Goal: Transaction & Acquisition: Purchase product/service

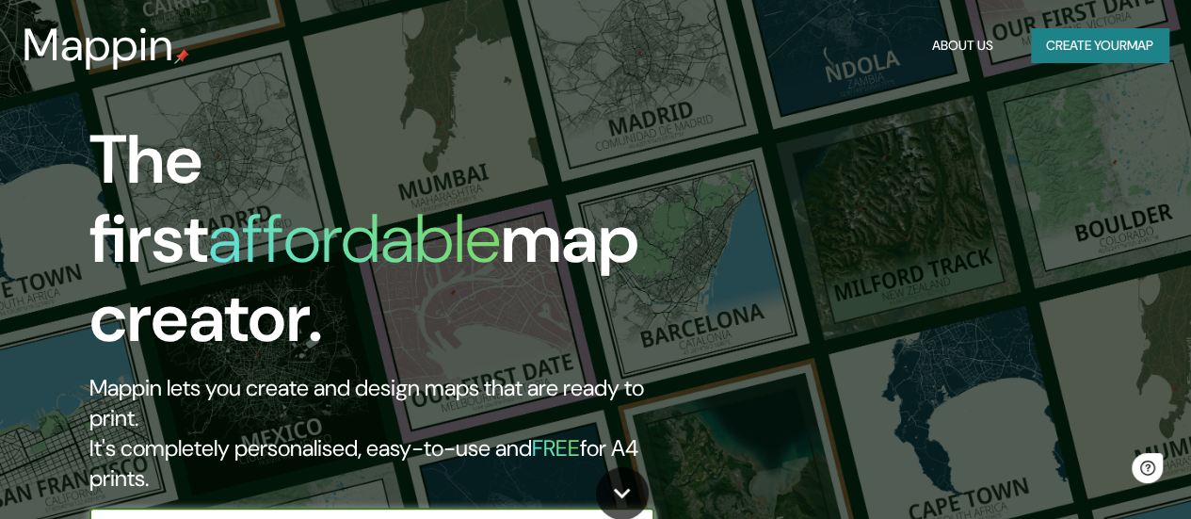
click at [352, 516] on input "text" at bounding box center [352, 527] width 527 height 22
type input "[GEOGRAPHIC_DATA]"
click at [642, 516] on icon "button" at bounding box center [635, 527] width 23 height 23
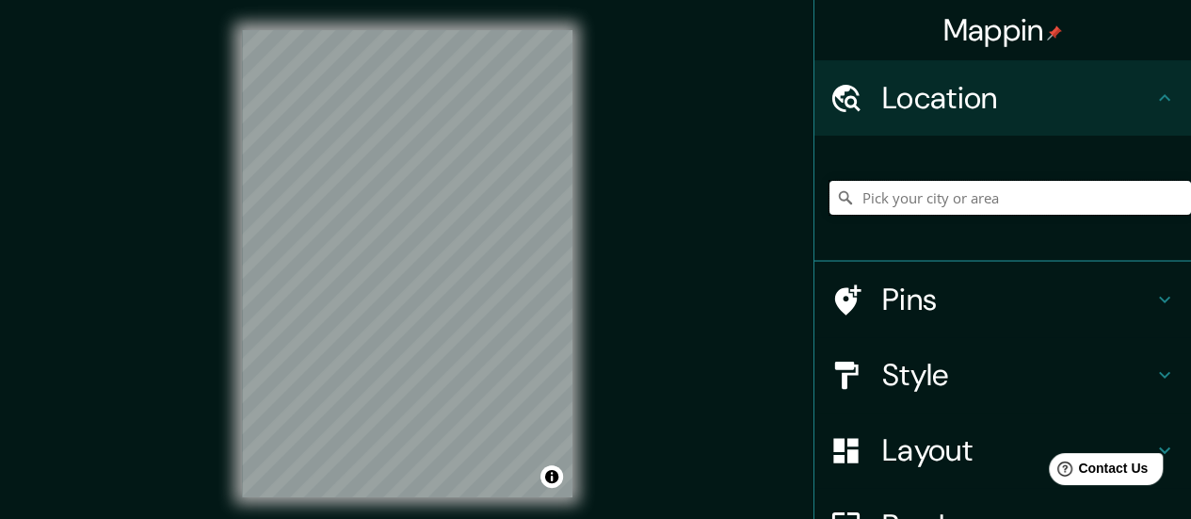
click at [888, 204] on input "Pick your city or area" at bounding box center [1009, 198] width 361 height 34
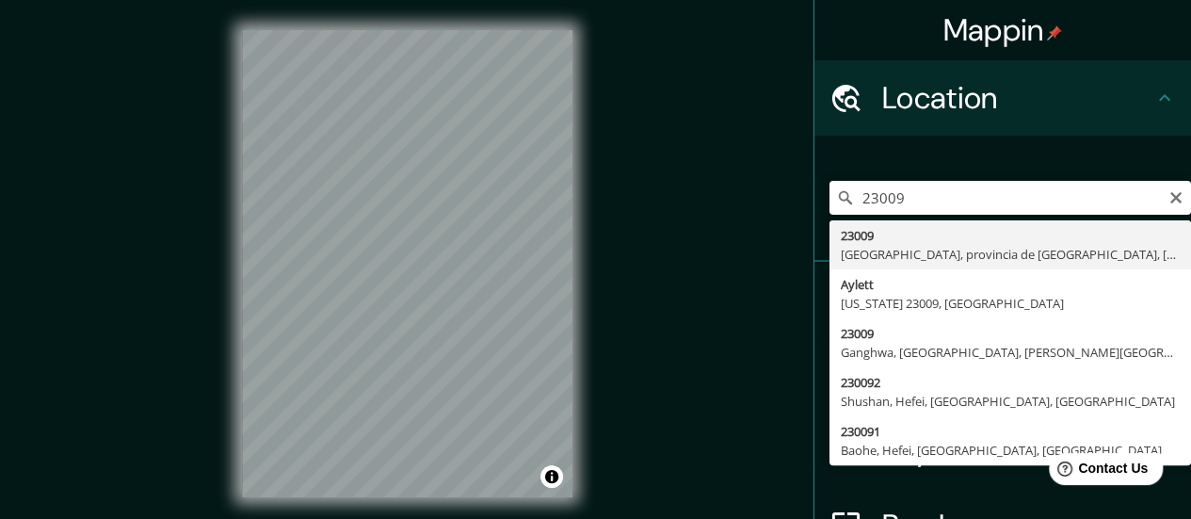
type input "23009, [GEOGRAPHIC_DATA], provincia de [GEOGRAPHIC_DATA], [GEOGRAPHIC_DATA]"
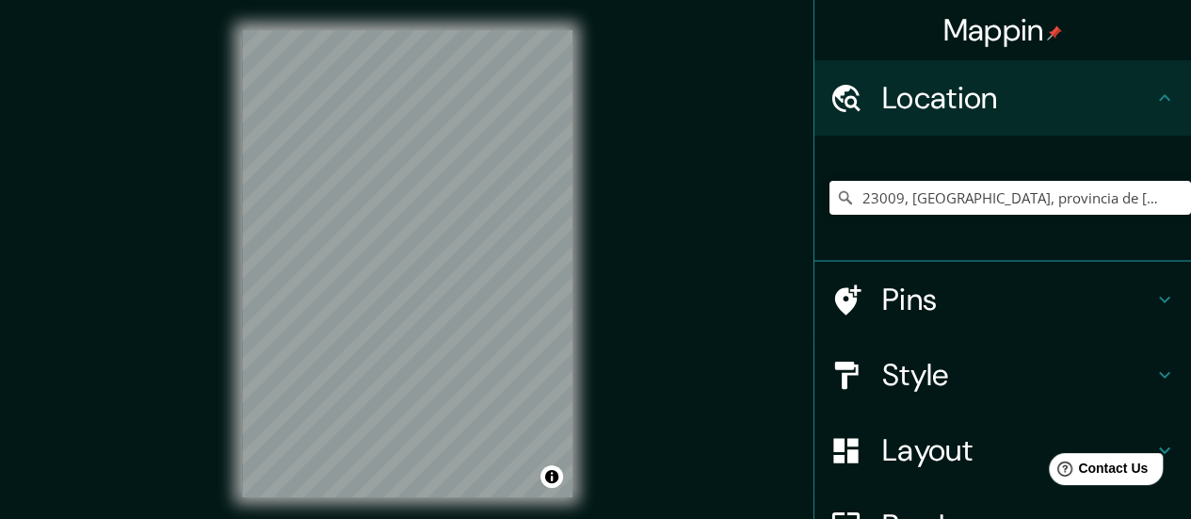
click at [958, 306] on h4 "Pins" at bounding box center [1017, 299] width 271 height 38
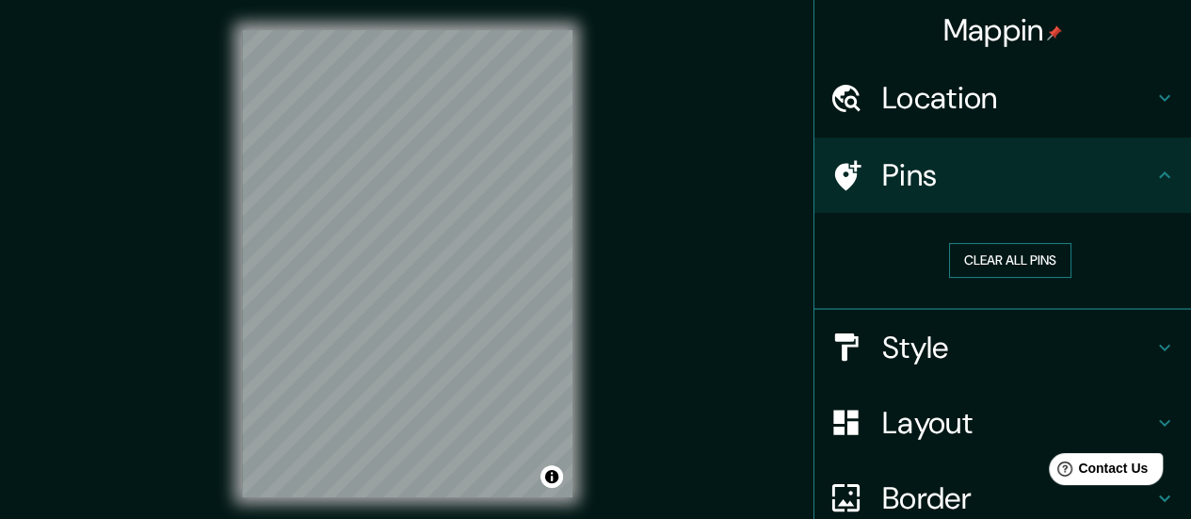
click at [987, 261] on button "Clear all pins" at bounding box center [1010, 260] width 122 height 35
click at [902, 167] on h4 "Pins" at bounding box center [1017, 175] width 271 height 38
click at [837, 173] on icon at bounding box center [848, 175] width 26 height 30
click at [1167, 166] on div "Pins" at bounding box center [1002, 174] width 376 height 75
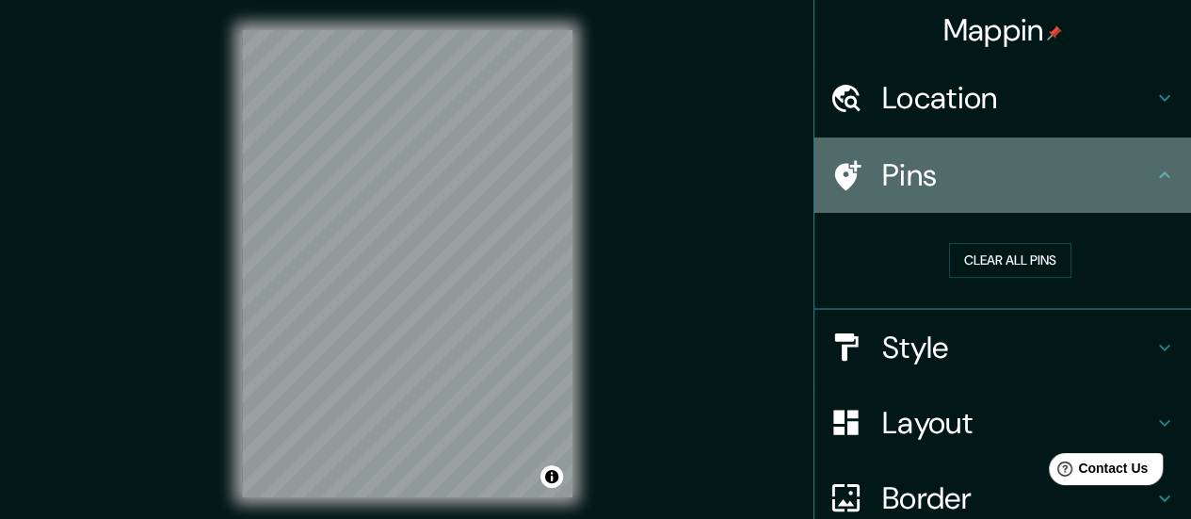
click at [1153, 168] on icon at bounding box center [1164, 175] width 23 height 23
click at [914, 181] on h4 "Pins" at bounding box center [1017, 175] width 271 height 38
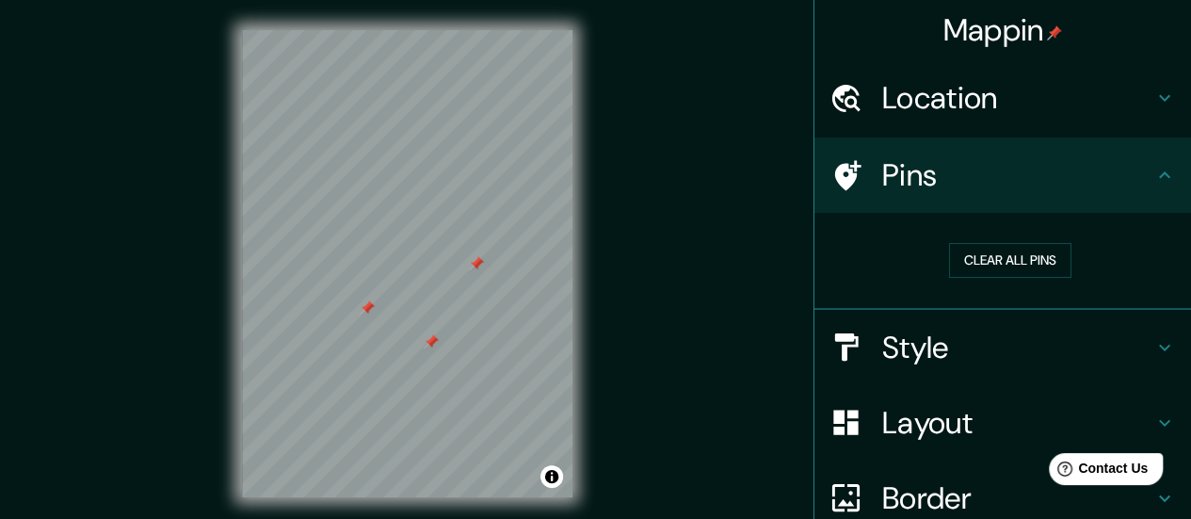
click at [891, 360] on h4 "Style" at bounding box center [1017, 347] width 271 height 38
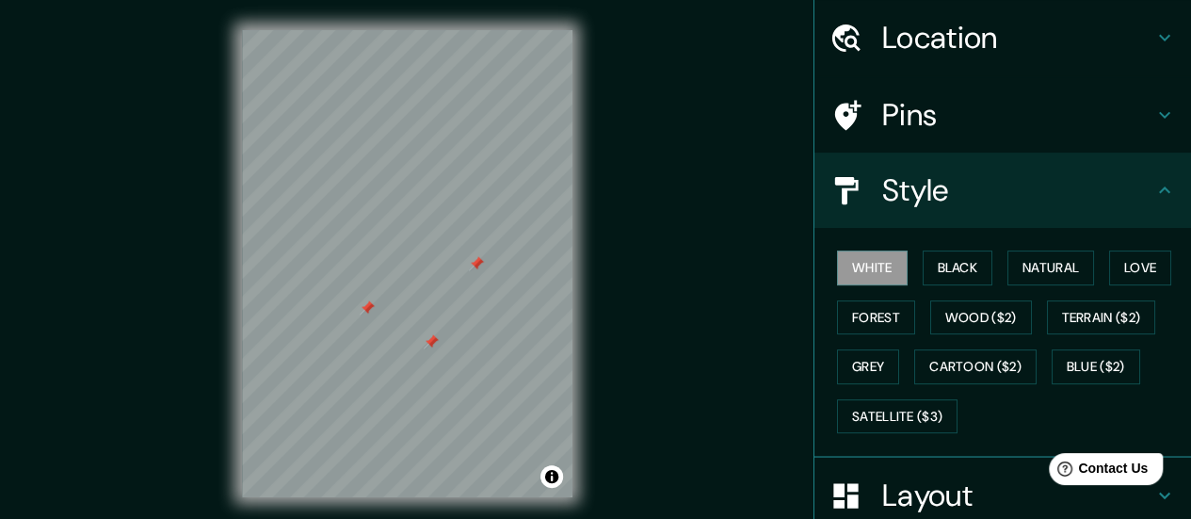
scroll to position [86, 0]
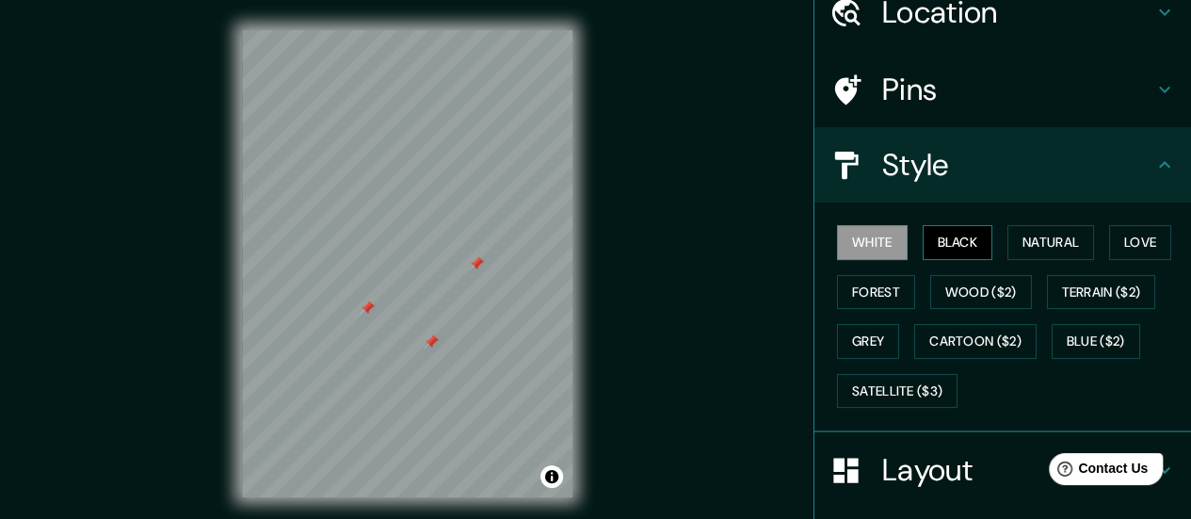
click at [957, 249] on button "Black" at bounding box center [957, 242] width 71 height 35
click at [871, 279] on button "Forest" at bounding box center [876, 292] width 78 height 35
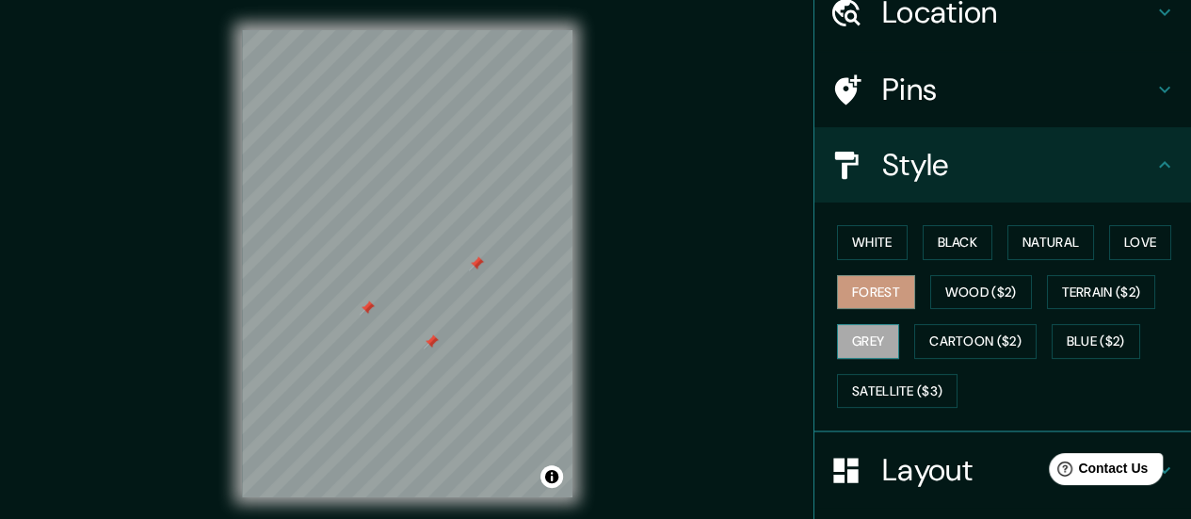
click at [850, 335] on button "Grey" at bounding box center [868, 341] width 62 height 35
click at [951, 248] on button "Black" at bounding box center [957, 242] width 71 height 35
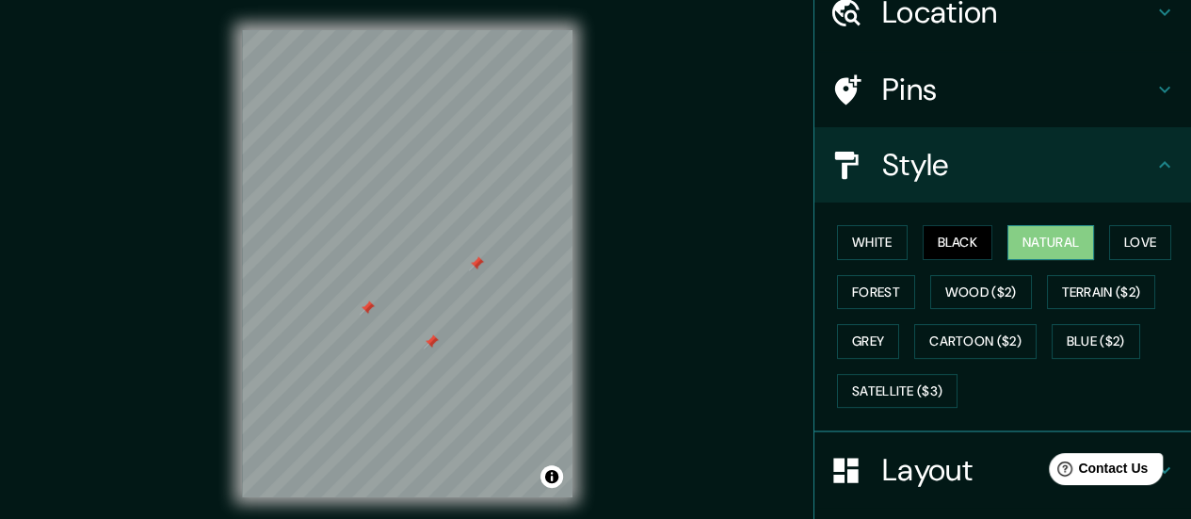
click at [1058, 236] on button "Natural" at bounding box center [1050, 242] width 87 height 35
click at [1149, 246] on button "Love" at bounding box center [1140, 242] width 62 height 35
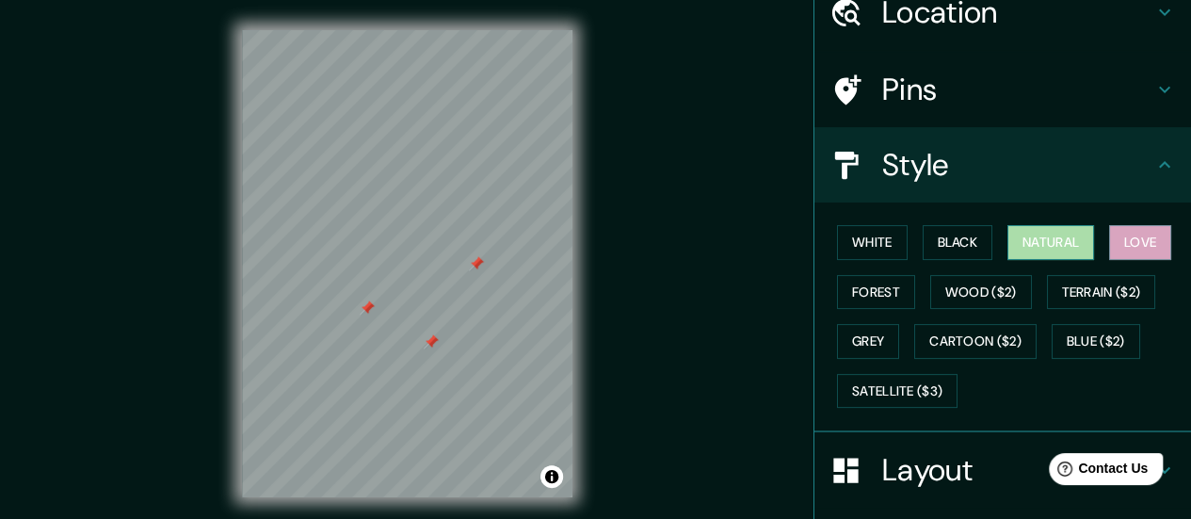
click at [1042, 240] on button "Natural" at bounding box center [1050, 242] width 87 height 35
click at [1155, 172] on icon at bounding box center [1164, 164] width 23 height 23
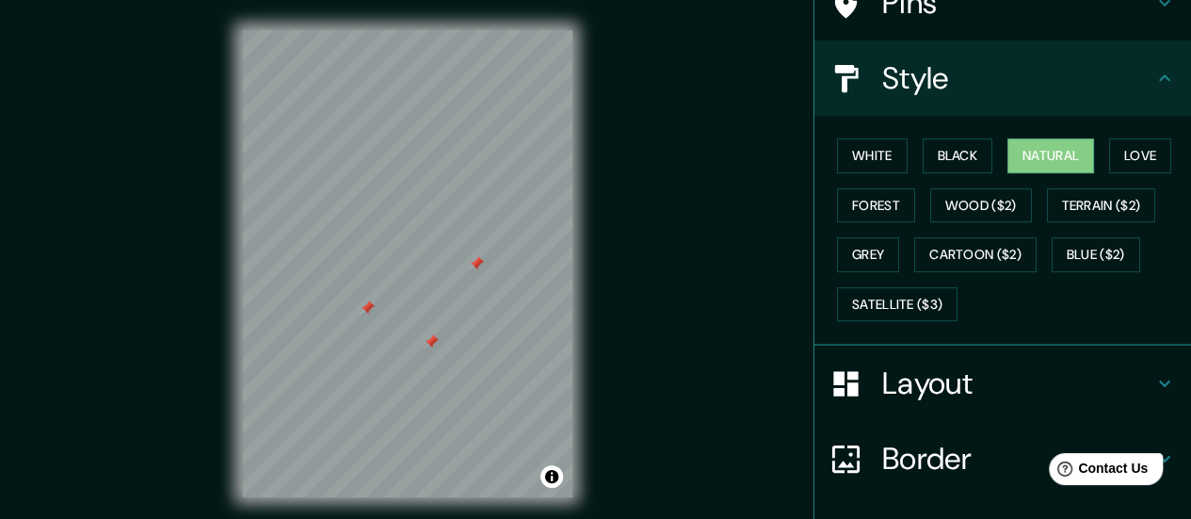
scroll to position [200, 0]
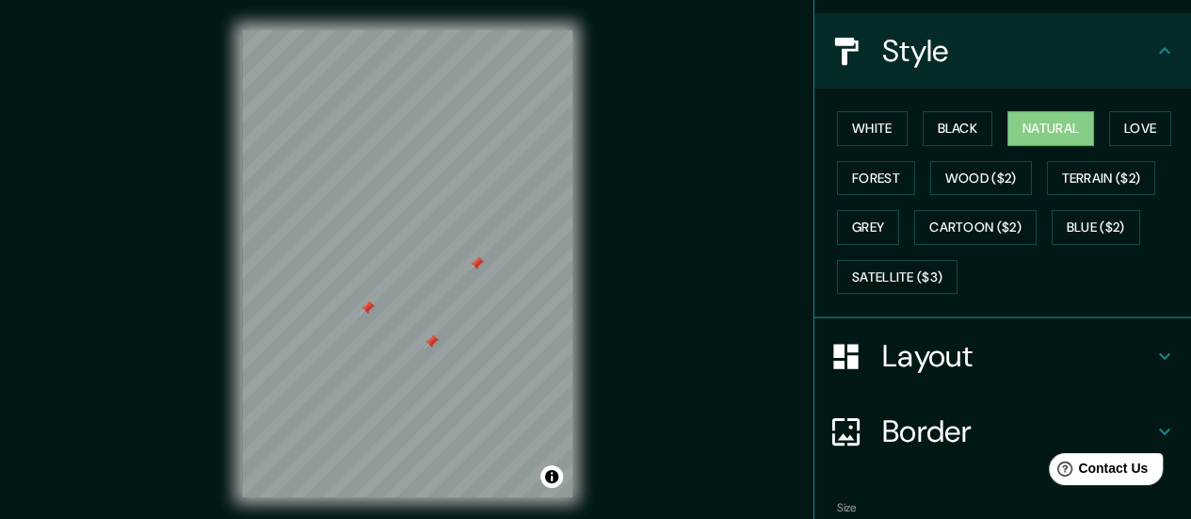
click at [911, 337] on h4 "Layout" at bounding box center [1017, 356] width 271 height 38
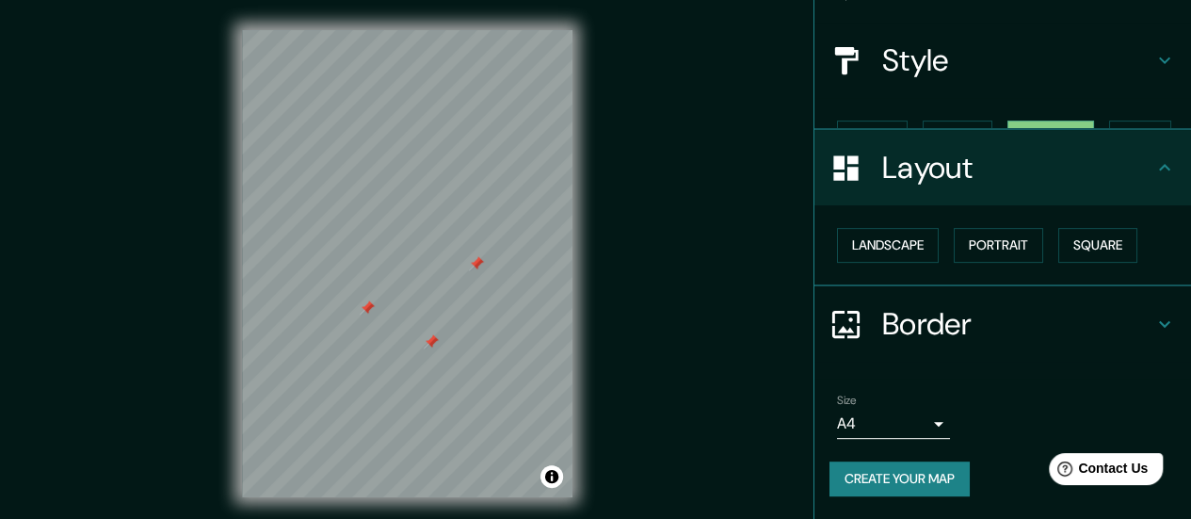
scroll to position [156, 0]
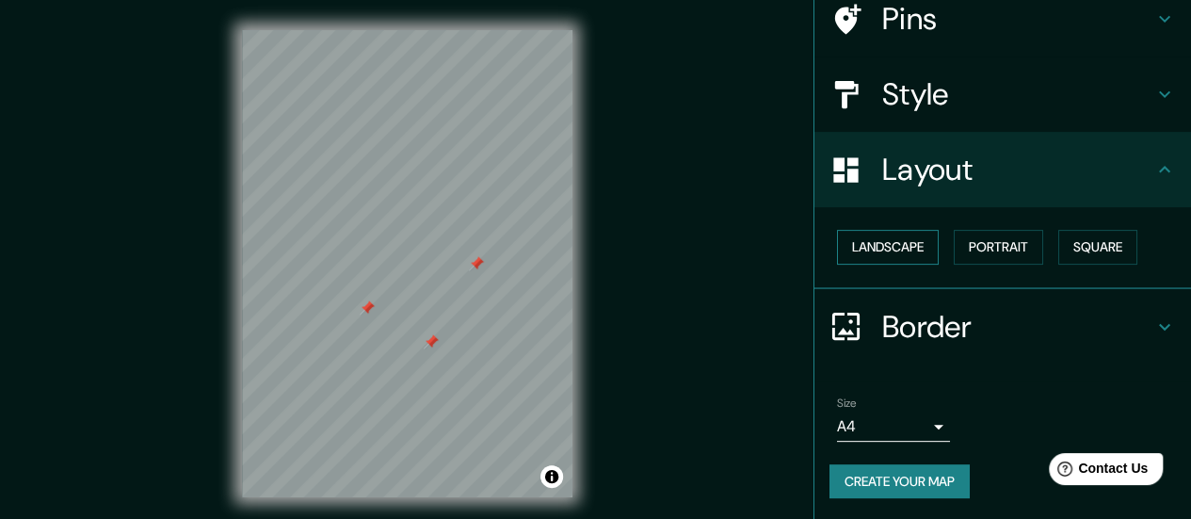
click at [913, 248] on button "Landscape" at bounding box center [888, 247] width 102 height 35
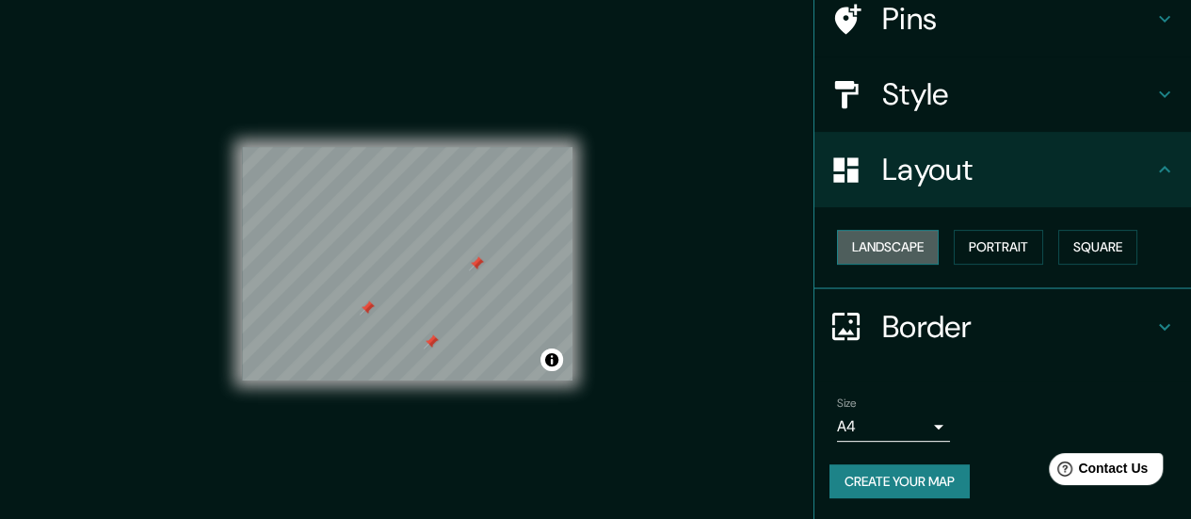
click at [913, 248] on button "Landscape" at bounding box center [888, 247] width 102 height 35
click at [970, 246] on button "Portrait" at bounding box center [997, 247] width 89 height 35
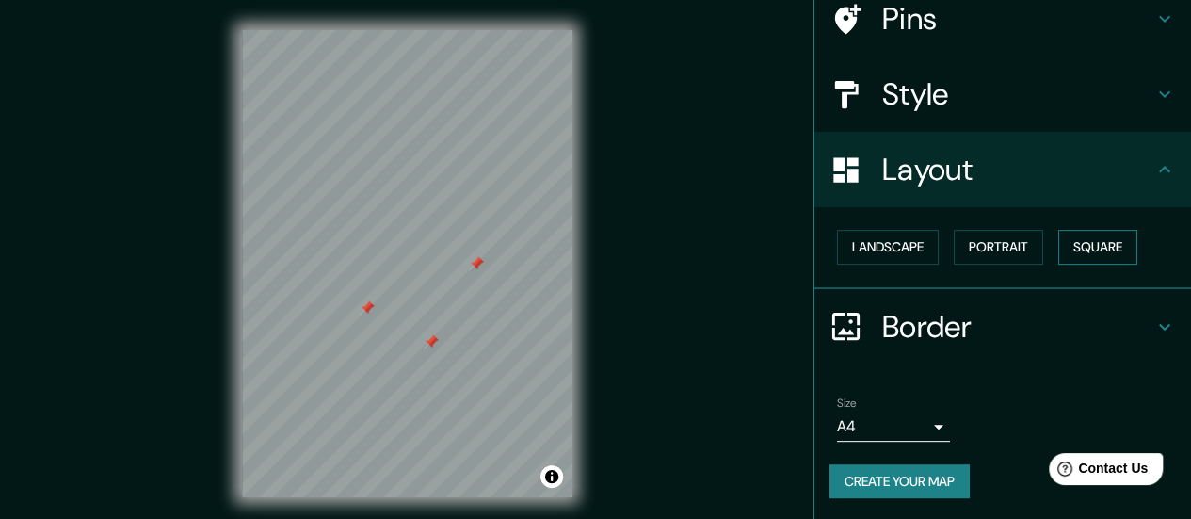
click at [1073, 241] on button "Square" at bounding box center [1097, 247] width 79 height 35
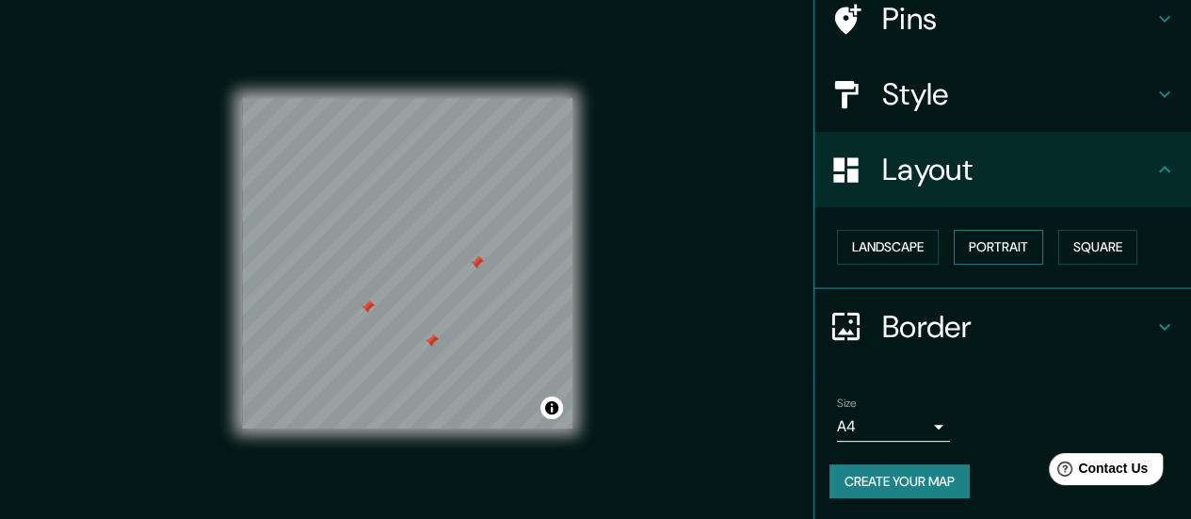
click at [991, 243] on button "Portrait" at bounding box center [997, 247] width 89 height 35
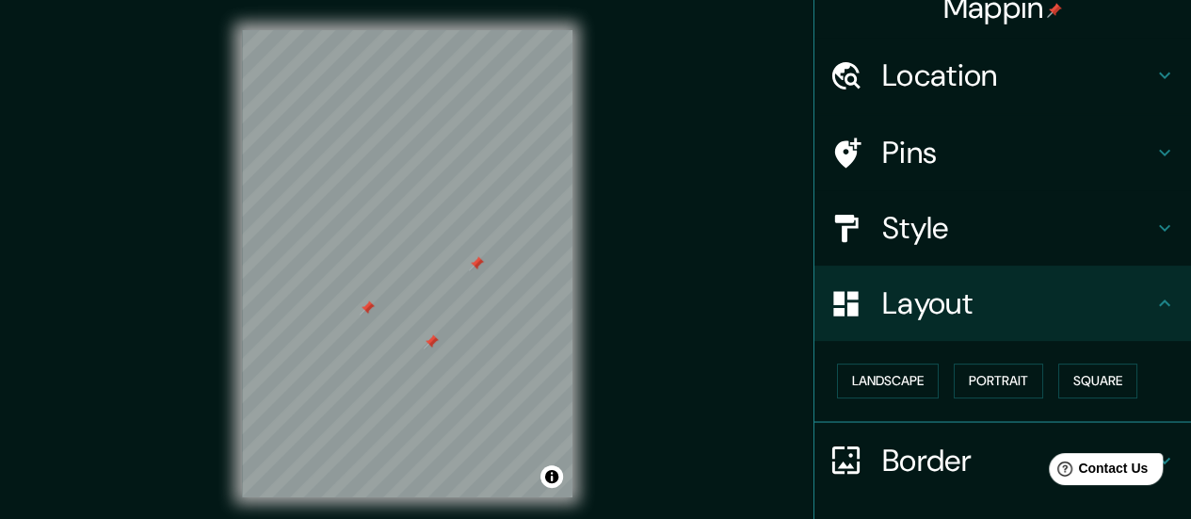
scroll to position [0, 0]
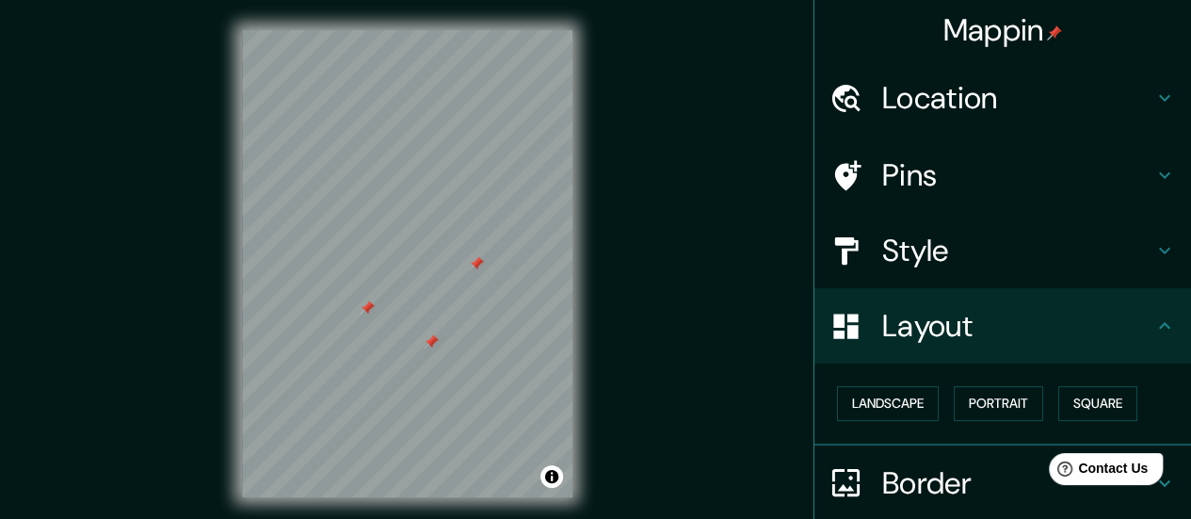
click at [950, 247] on h4 "Style" at bounding box center [1017, 251] width 271 height 38
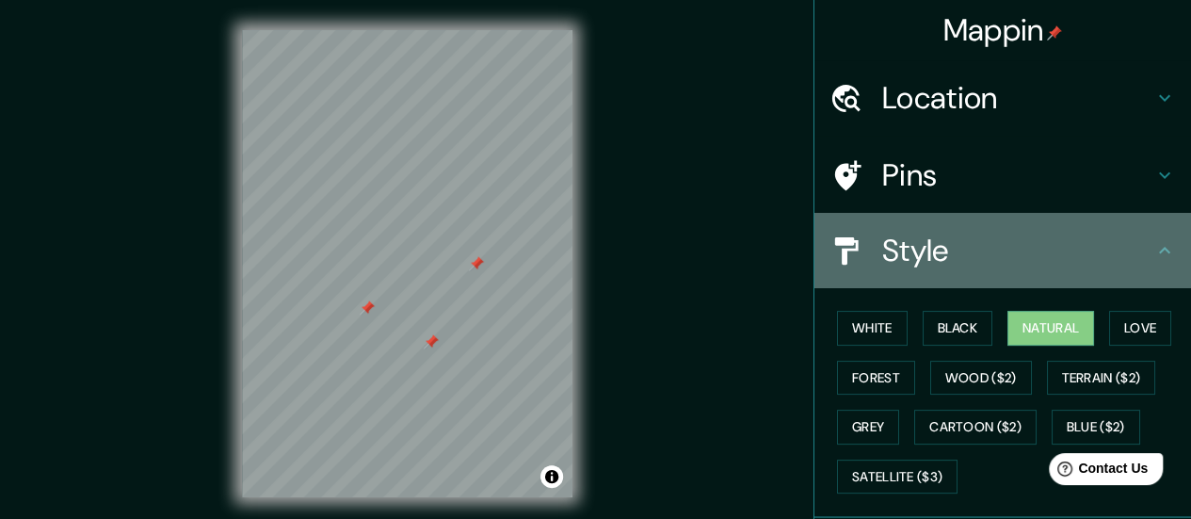
click at [1002, 243] on h4 "Style" at bounding box center [1017, 251] width 271 height 38
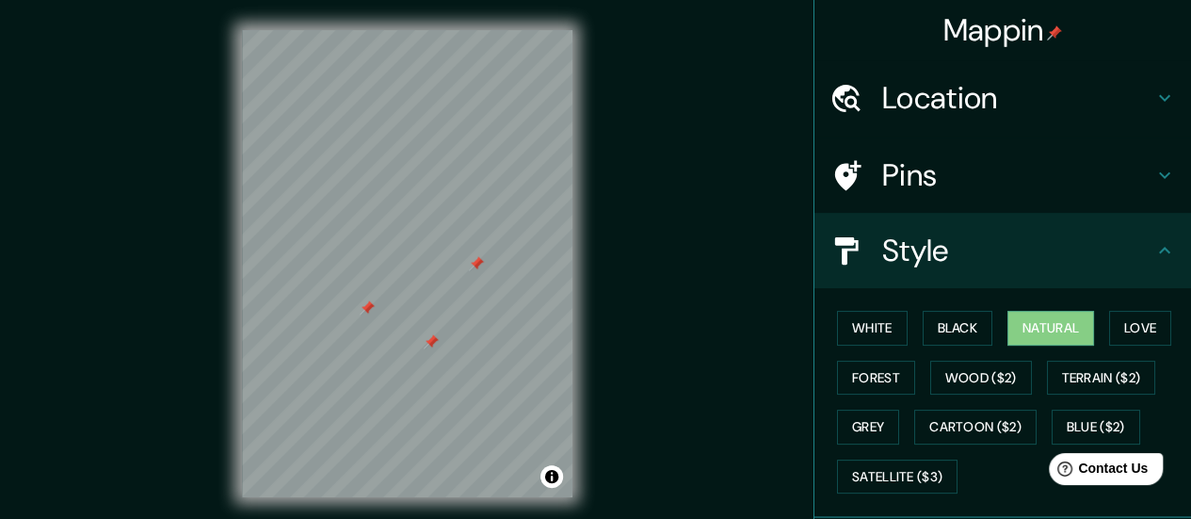
click at [1171, 219] on div "Style" at bounding box center [1002, 250] width 376 height 75
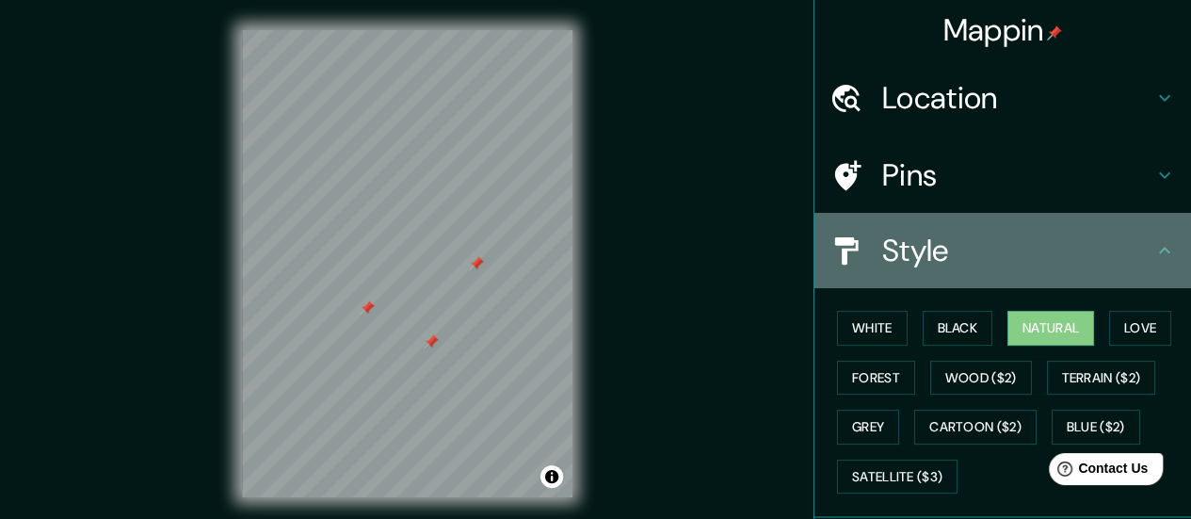
click at [1156, 259] on icon at bounding box center [1164, 250] width 23 height 23
click at [1143, 262] on div "Style" at bounding box center [1002, 250] width 376 height 75
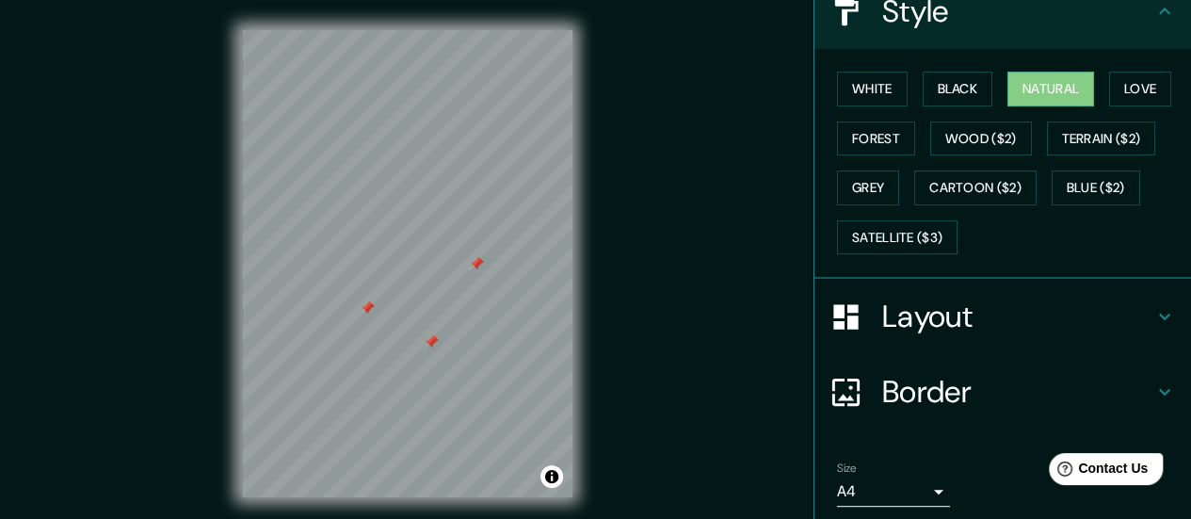
scroll to position [274, 0]
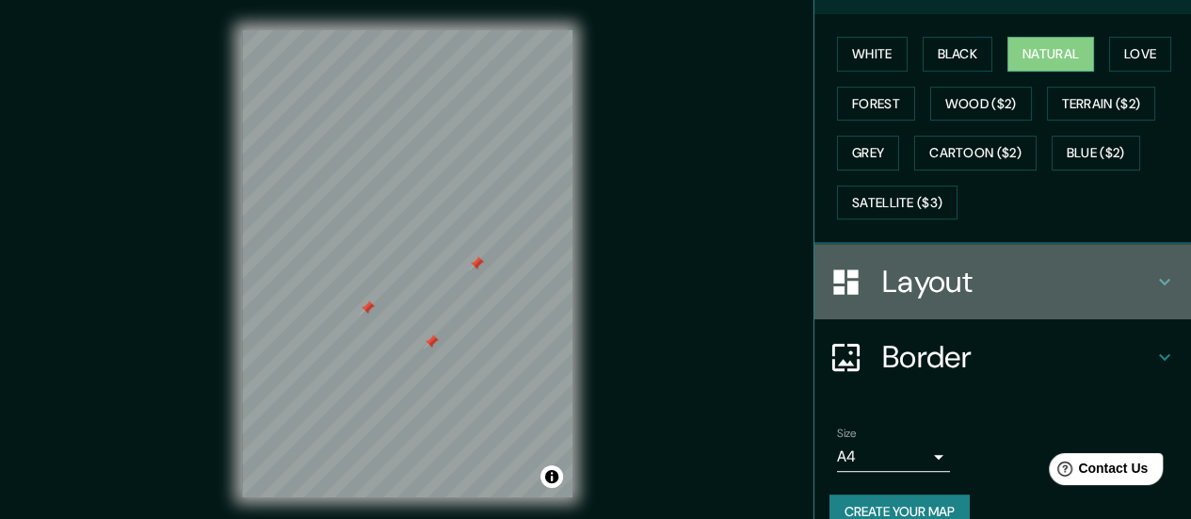
click at [945, 277] on h4 "Layout" at bounding box center [1017, 282] width 271 height 38
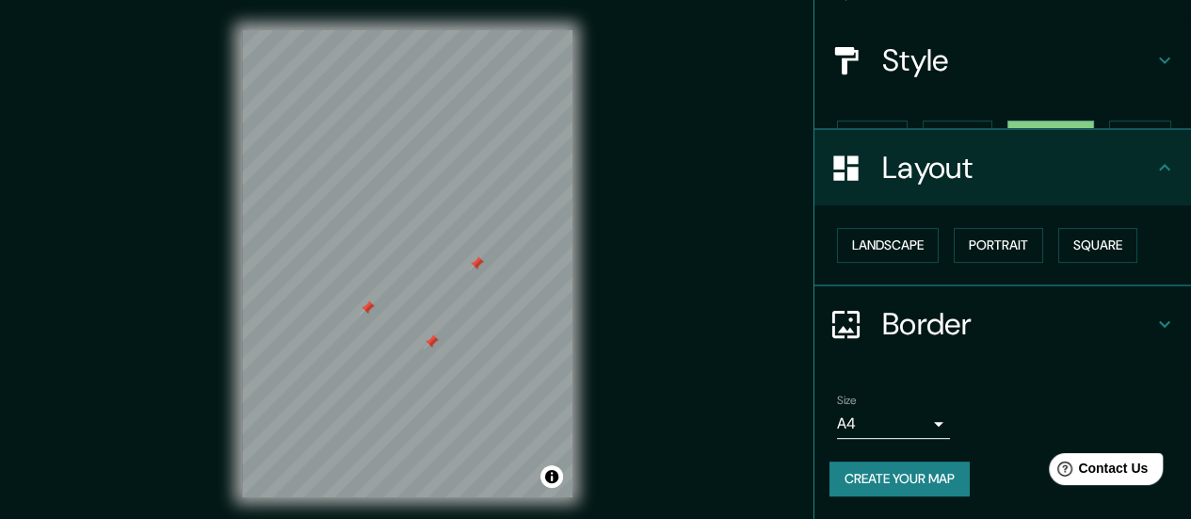
scroll to position [156, 0]
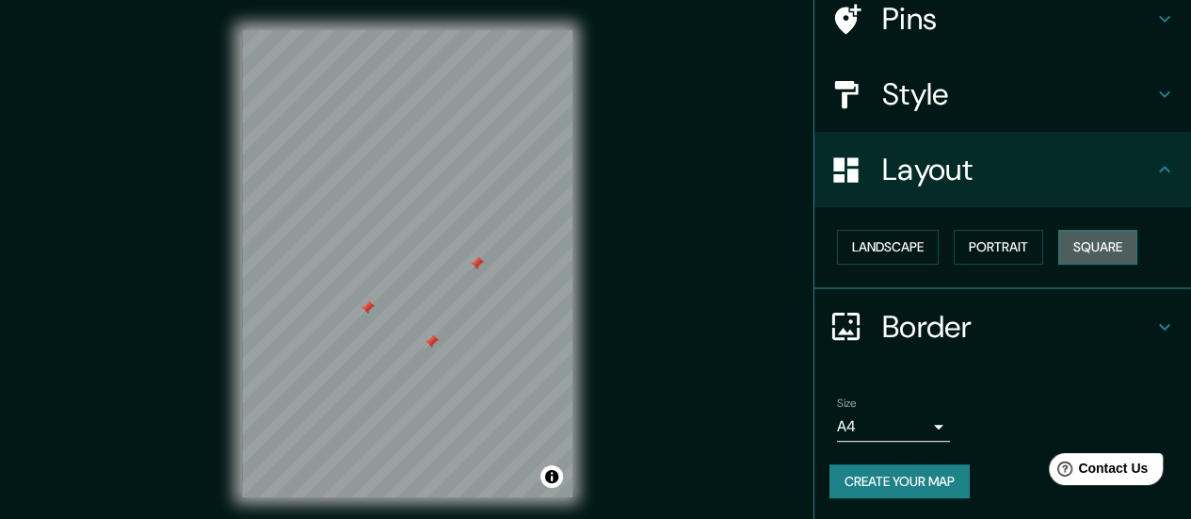
click at [1089, 246] on button "Square" at bounding box center [1097, 247] width 79 height 35
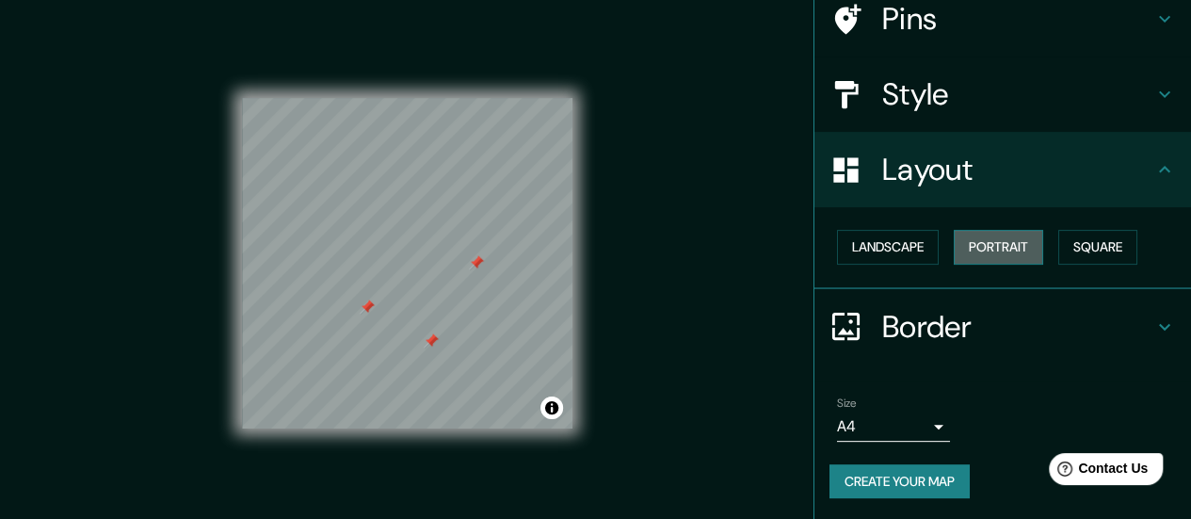
click at [1009, 234] on button "Portrait" at bounding box center [997, 247] width 89 height 35
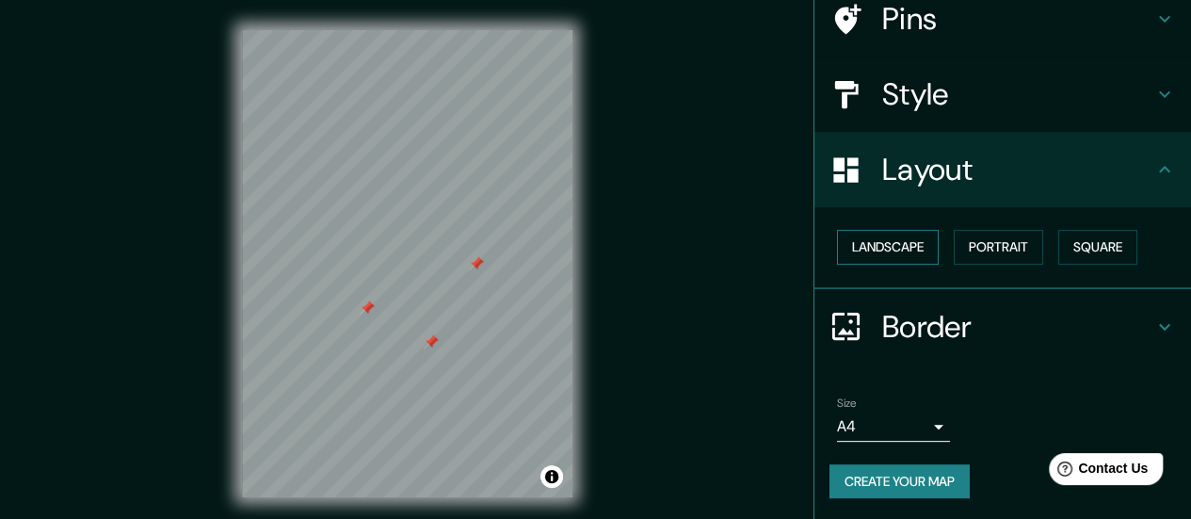
click at [900, 248] on button "Landscape" at bounding box center [888, 247] width 102 height 35
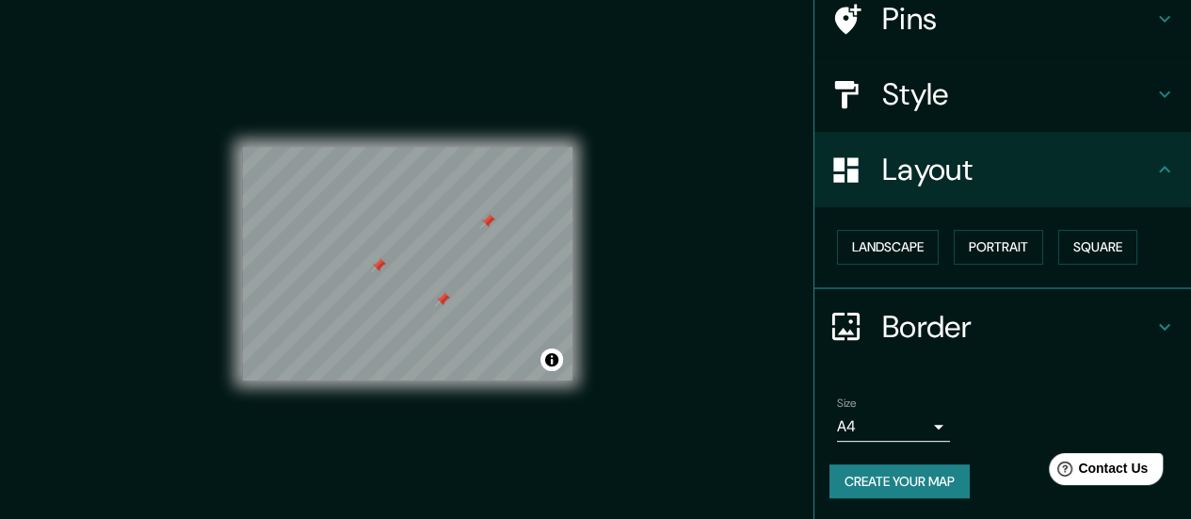
drag, startPoint x: 435, startPoint y: 309, endPoint x: 444, endPoint y: 306, distance: 9.8
click at [444, 306] on div at bounding box center [442, 299] width 15 height 15
click at [913, 25] on h4 "Pins" at bounding box center [1017, 19] width 271 height 38
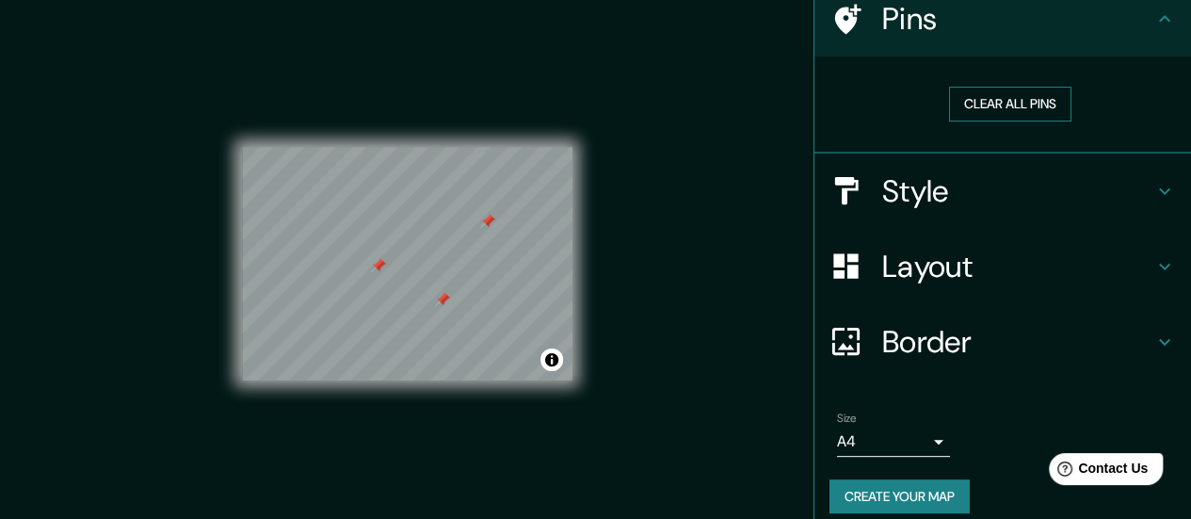
click at [1001, 94] on button "Clear all pins" at bounding box center [1010, 104] width 122 height 35
click at [999, 104] on button "Clear all pins" at bounding box center [1010, 104] width 122 height 35
click at [933, 496] on button "Create your map" at bounding box center [899, 496] width 140 height 35
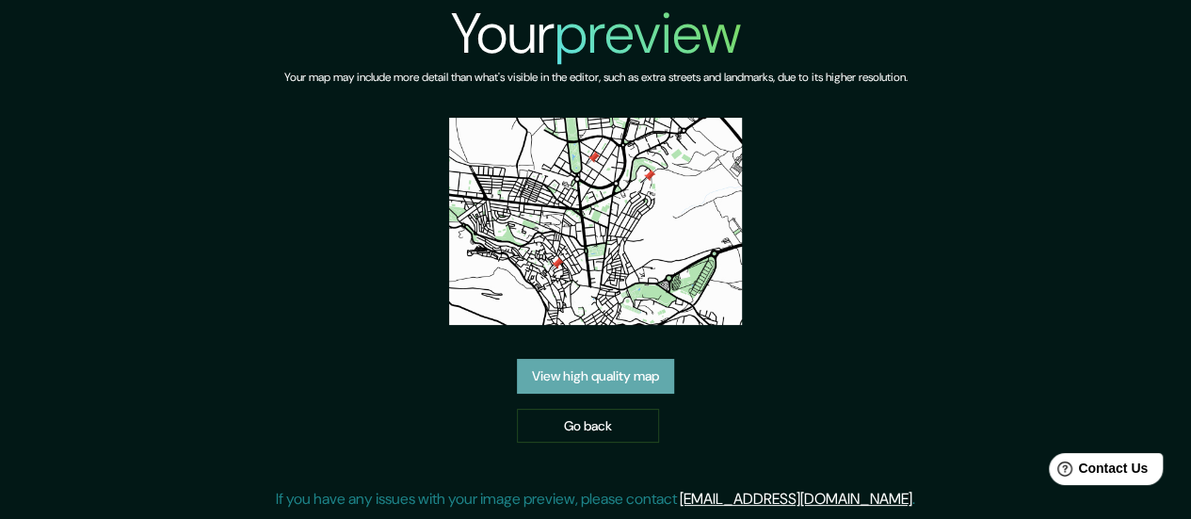
click at [605, 370] on link "View high quality map" at bounding box center [595, 376] width 157 height 35
